Goal: Use online tool/utility: Utilize a website feature to perform a specific function

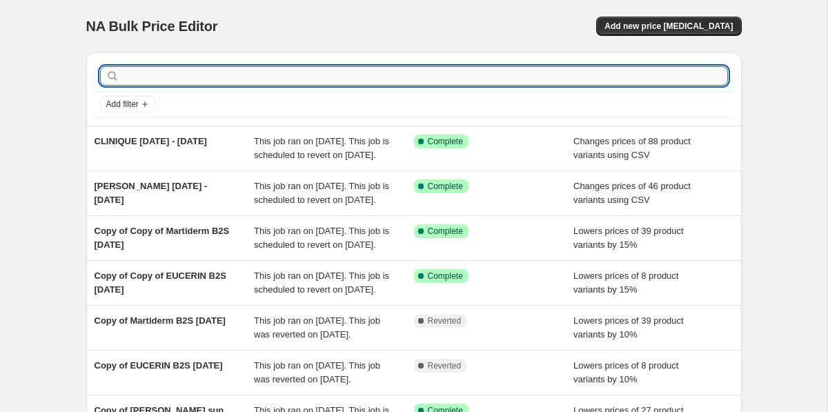
click at [151, 68] on input "text" at bounding box center [425, 75] width 606 height 19
type input "eucerin"
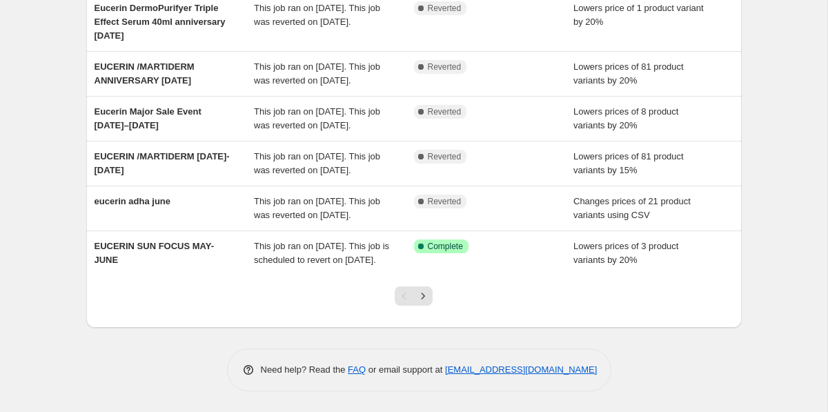
scroll to position [434, 0]
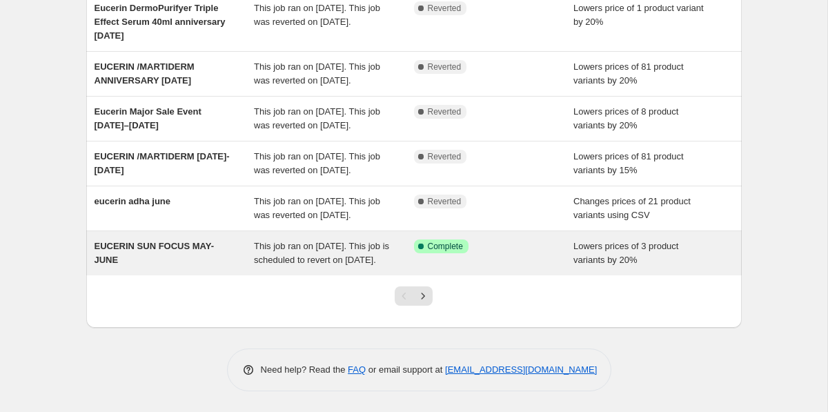
click at [190, 264] on div "EUCERIN SUN FOCUS MAY-JUNE" at bounding box center [175, 254] width 160 height 28
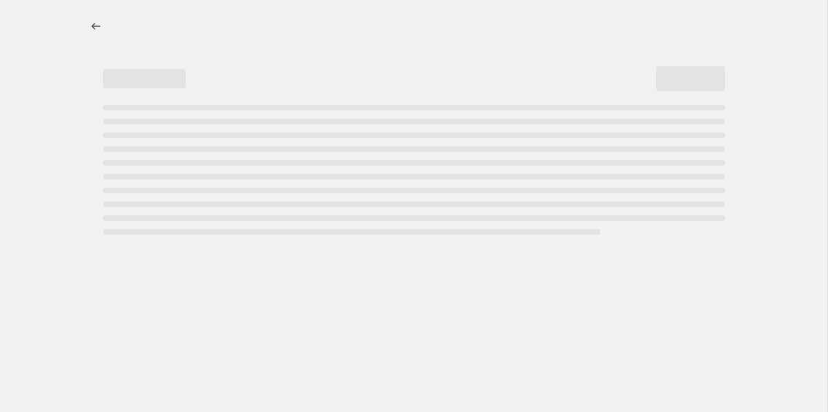
select select "percentage"
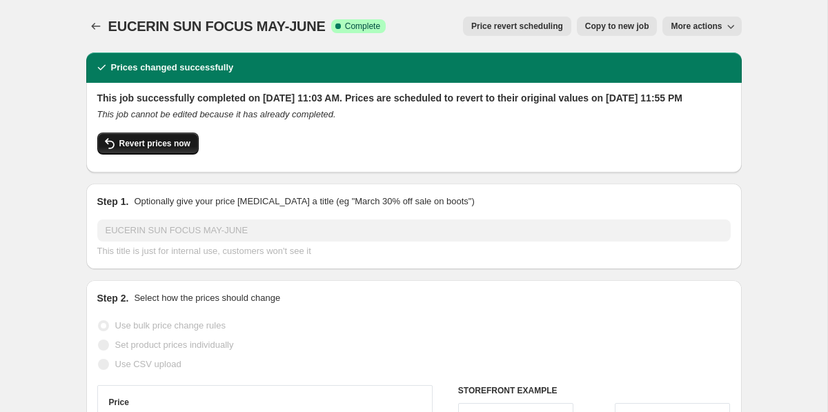
click at [184, 149] on span "Revert prices now" at bounding box center [154, 143] width 71 height 11
checkbox input "false"
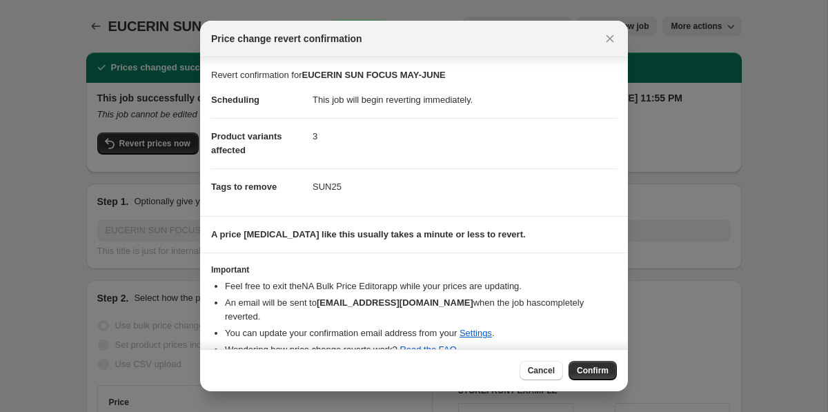
scroll to position [8, 0]
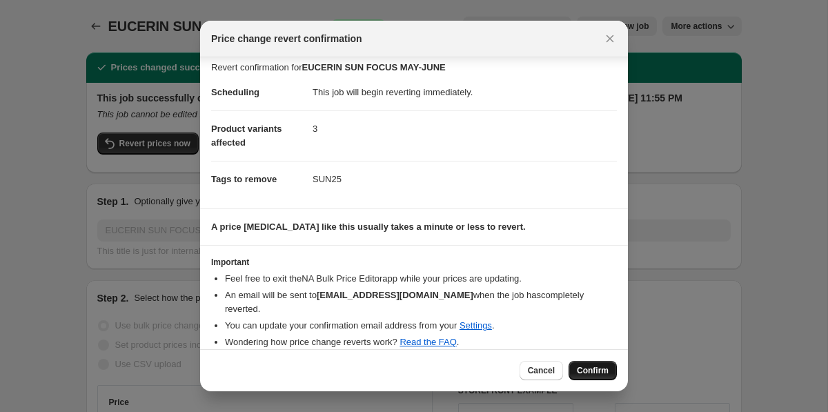
click at [582, 362] on button "Confirm" at bounding box center [593, 370] width 48 height 19
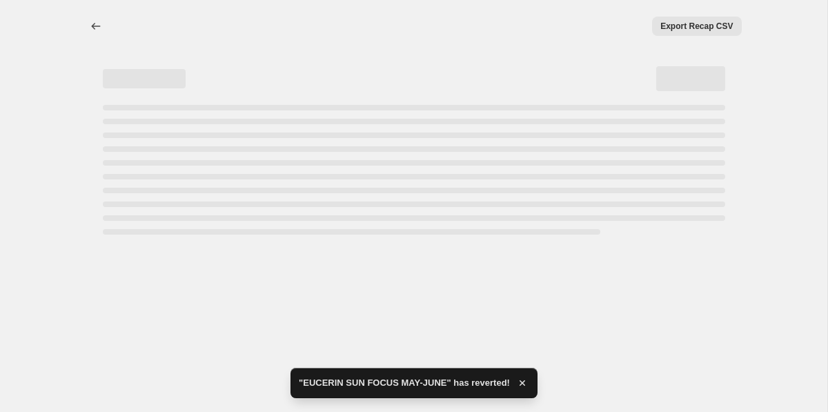
select select "percentage"
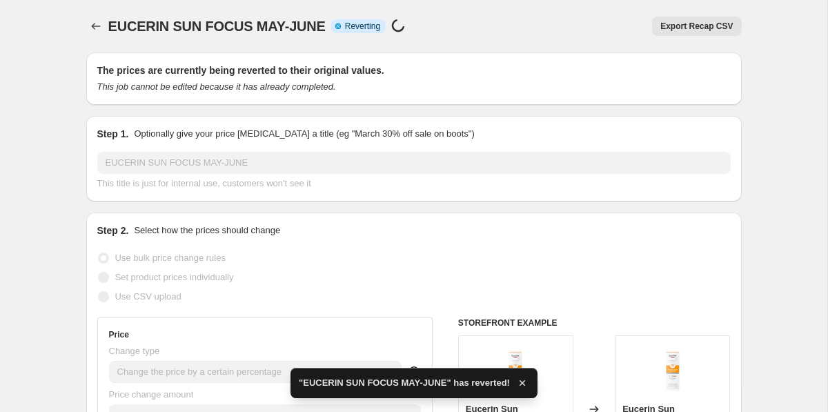
checkbox input "true"
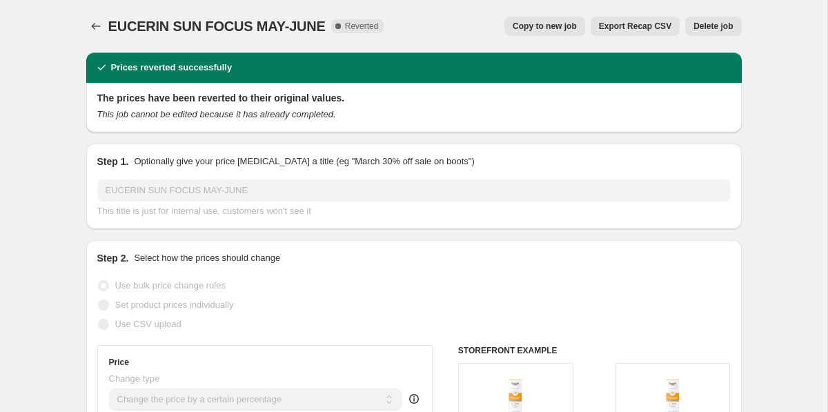
click at [527, 33] on button "Copy to new job" at bounding box center [545, 26] width 81 height 19
select select "percentage"
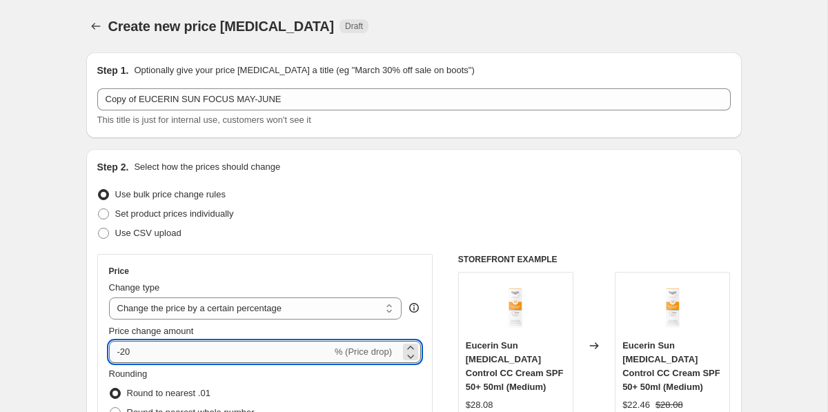
click at [138, 345] on input "-20" at bounding box center [220, 352] width 223 height 22
type input "-2"
type input "-15"
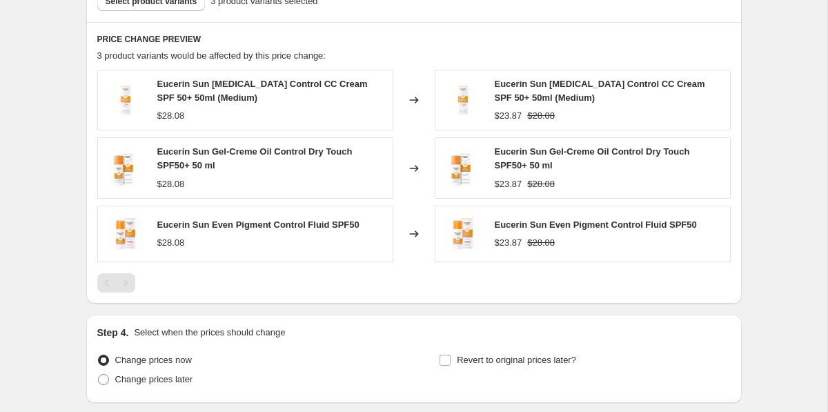
scroll to position [969, 0]
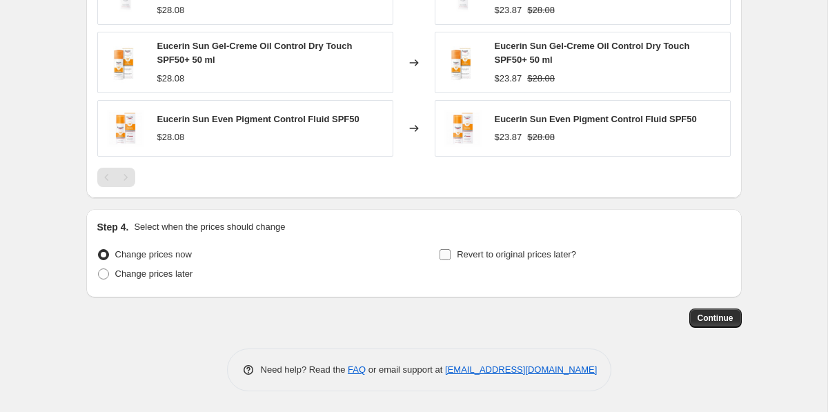
click at [535, 258] on span "Revert to original prices later?" at bounding box center [516, 254] width 119 height 10
click at [451, 258] on input "Revert to original prices later?" at bounding box center [445, 254] width 11 height 11
checkbox input "true"
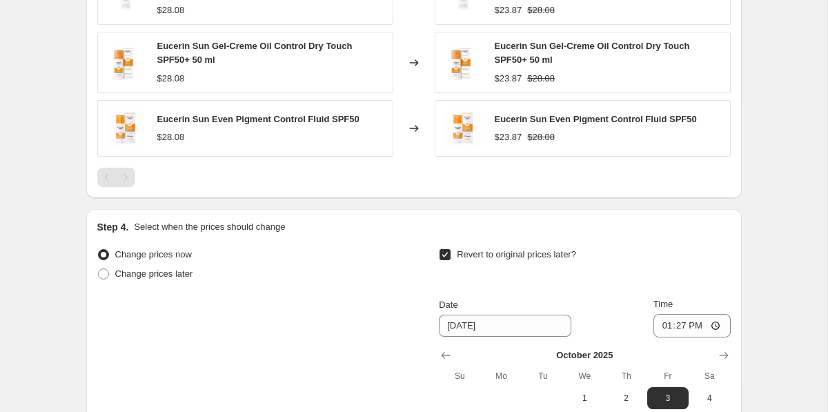
scroll to position [1205, 0]
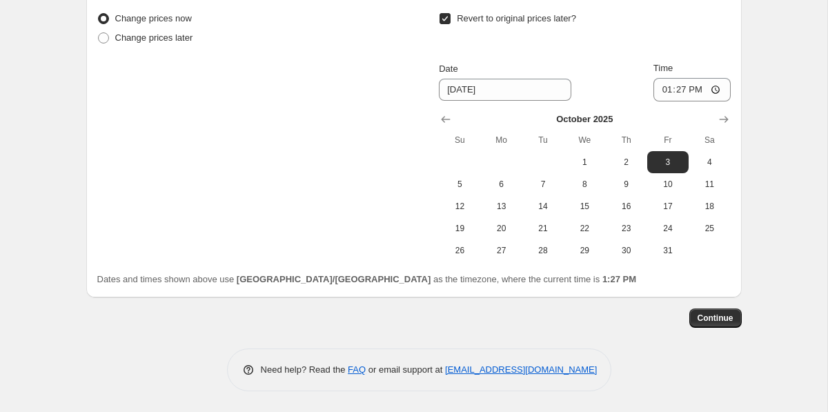
click at [452, 108] on div "[DATE] Su Mo Tu We Th Fr Sa 1 2 3 4 5 6 7 8 9 10 11 12 13 14 15 16 17 18 19 20 …" at bounding box center [579, 181] width 302 height 160
click at [440, 107] on div "[DATE] Su Mo Tu We Th Fr Sa 1 2 3 4 5 6 7 8 9 10 11 12 13 14 15 16 17 18 19 20 …" at bounding box center [579, 181] width 302 height 160
click at [450, 117] on icon "Show previous month, September 2025" at bounding box center [446, 120] width 14 height 14
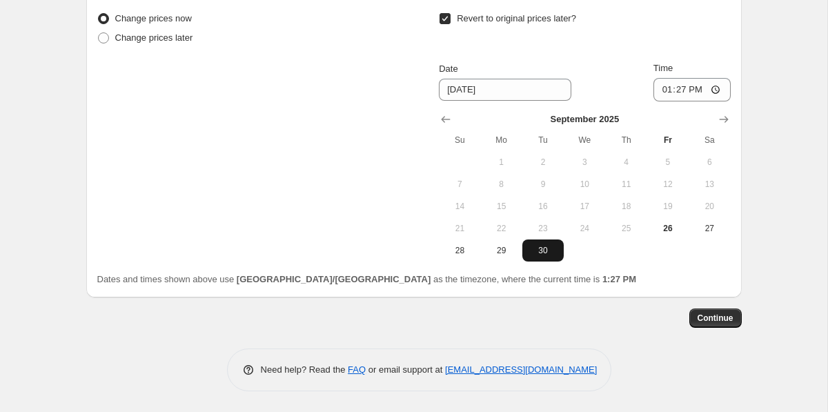
click at [542, 256] on button "30" at bounding box center [543, 251] width 41 height 22
type input "[DATE]"
click at [665, 84] on input "13:27" at bounding box center [692, 89] width 77 height 23
type input "23:55"
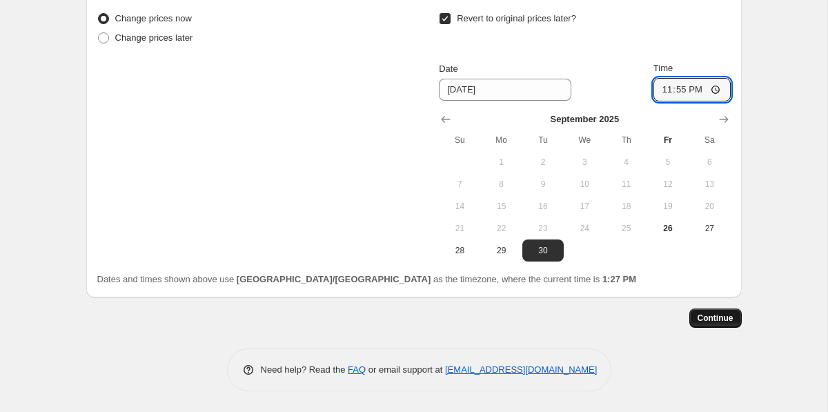
click at [708, 321] on span "Continue" at bounding box center [716, 318] width 36 height 11
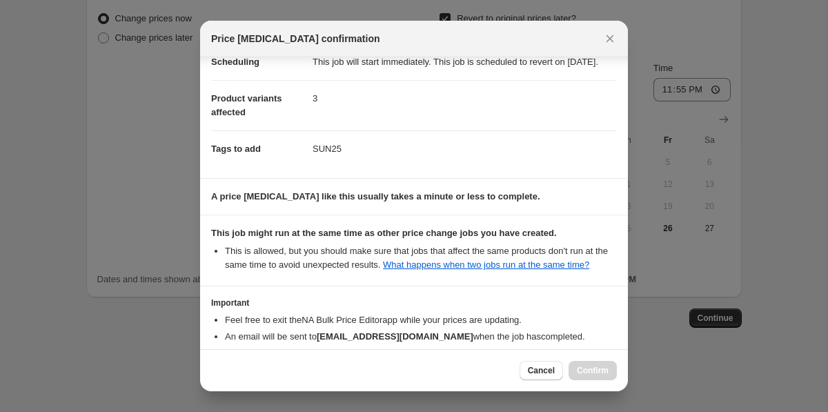
scroll to position [233, 0]
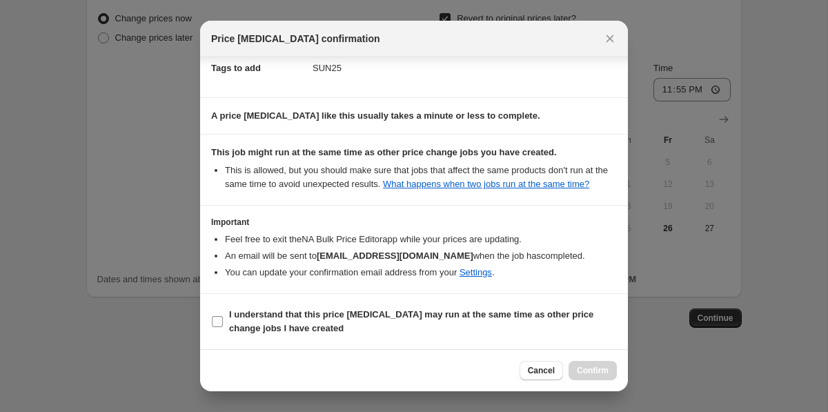
click at [572, 311] on b "I understand that this price [MEDICAL_DATA] may run at the same time as other p…" at bounding box center [411, 321] width 365 height 24
click at [223, 316] on input "I understand that this price [MEDICAL_DATA] may run at the same time as other p…" at bounding box center [217, 321] width 11 height 11
checkbox input "true"
click at [596, 369] on span "Confirm" at bounding box center [593, 370] width 32 height 11
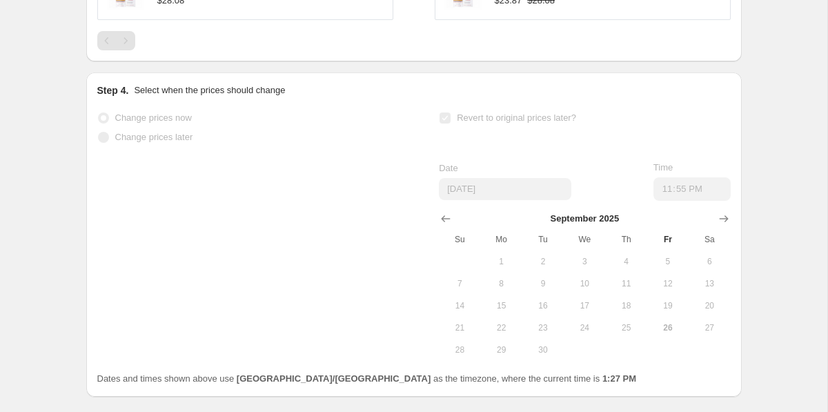
scroll to position [1241, 0]
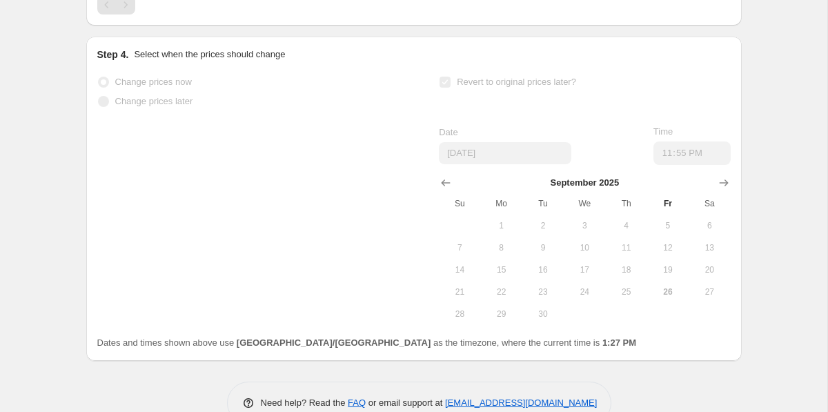
select select "percentage"
